Goal: Task Accomplishment & Management: Complete application form

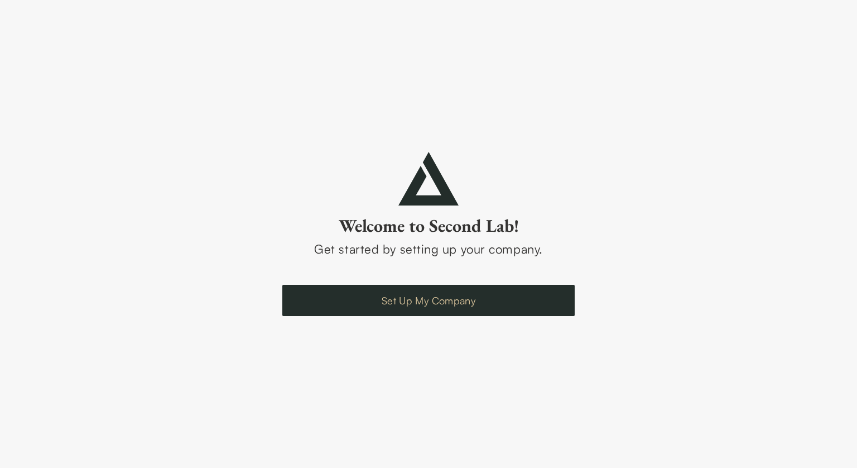
click at [508, 296] on link "Set Up My Company" at bounding box center [428, 300] width 292 height 31
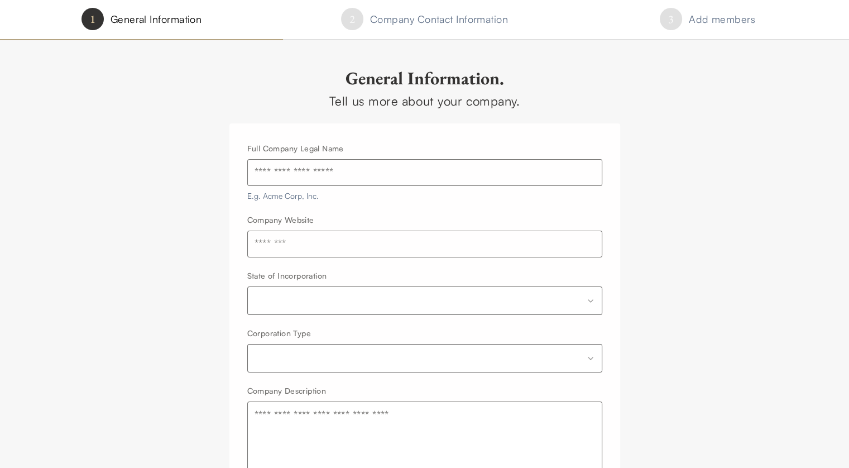
scroll to position [108, 0]
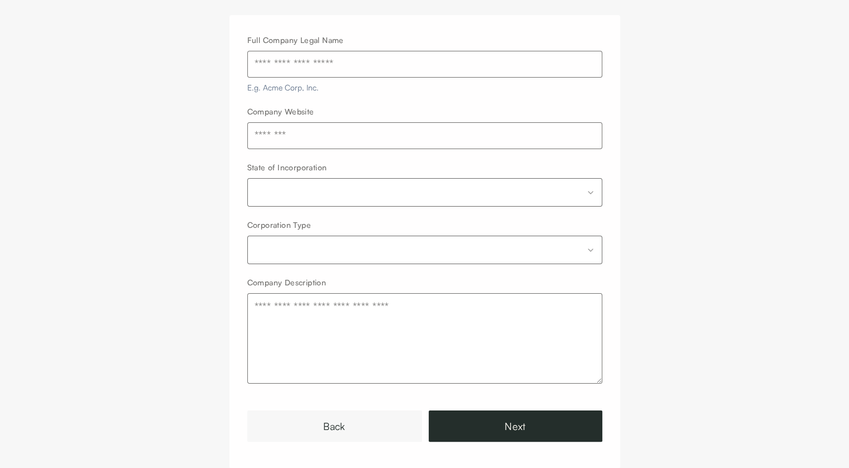
click at [343, 425] on link "Back" at bounding box center [334, 425] width 175 height 31
